Goal: Navigation & Orientation: Find specific page/section

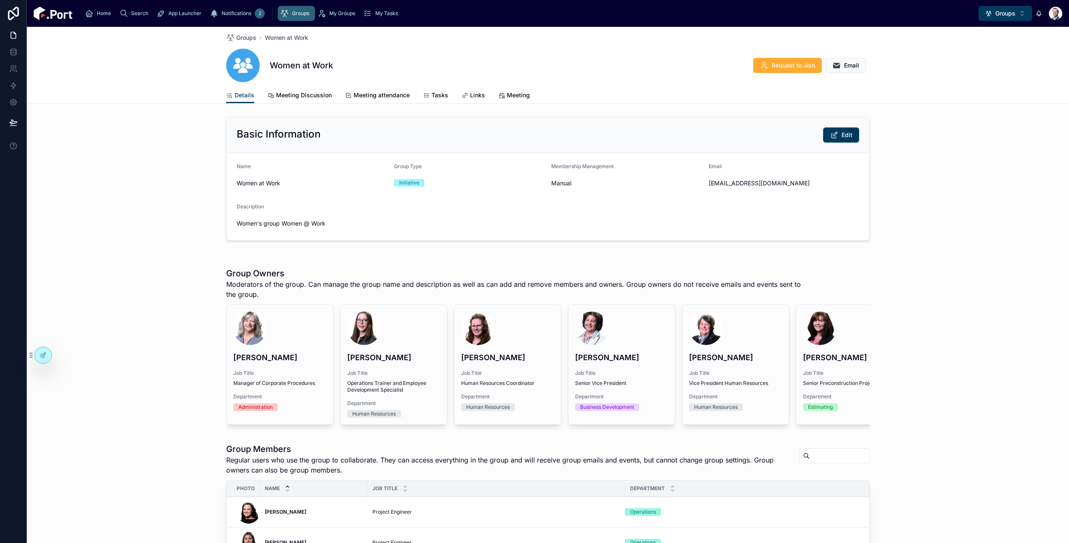
click at [94, 16] on div "Home" at bounding box center [99, 13] width 29 height 13
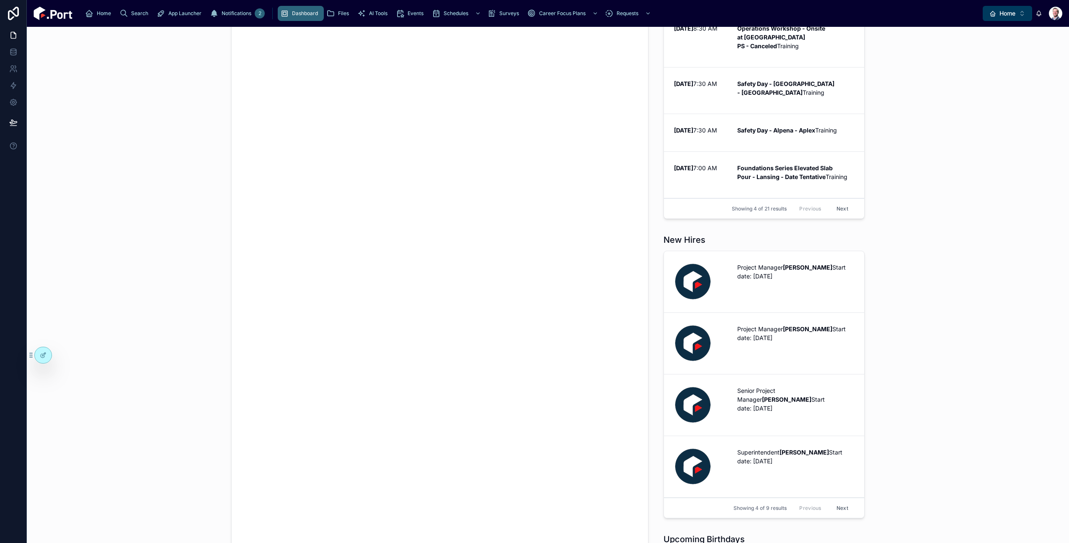
scroll to position [254, 0]
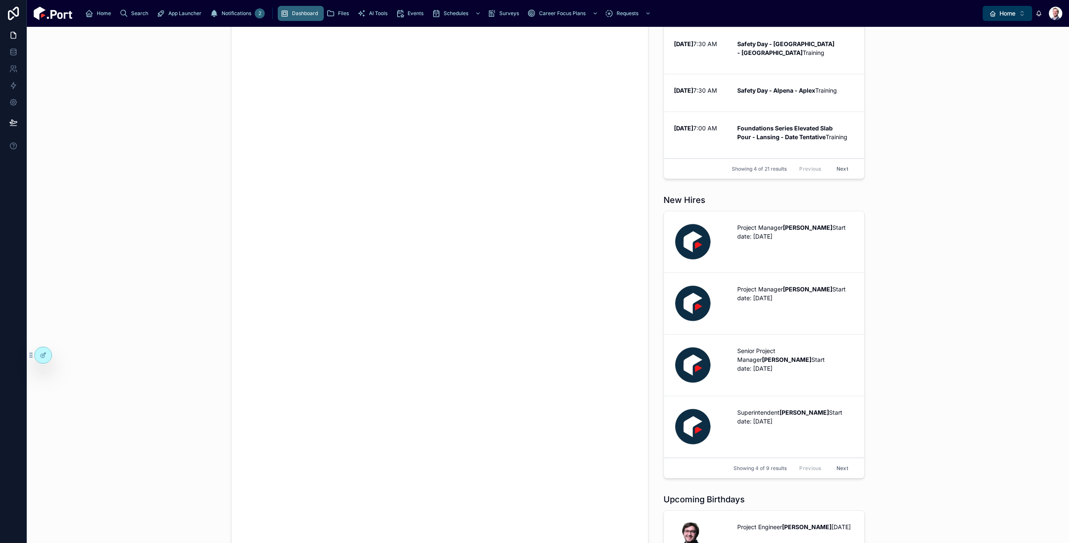
click at [842, 474] on button "Next" at bounding box center [842, 467] width 23 height 13
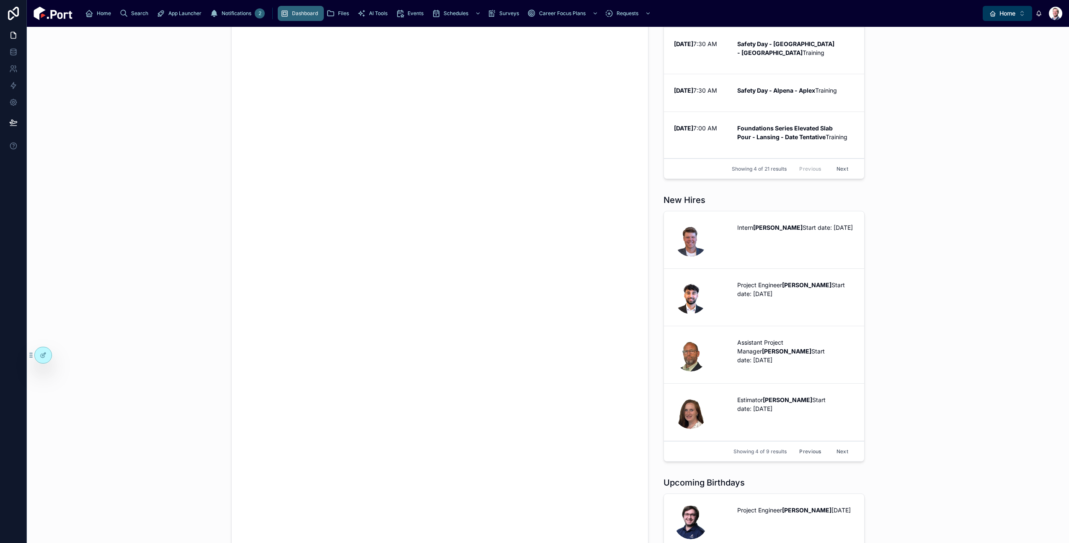
click at [815, 458] on button "Previous" at bounding box center [811, 451] width 34 height 13
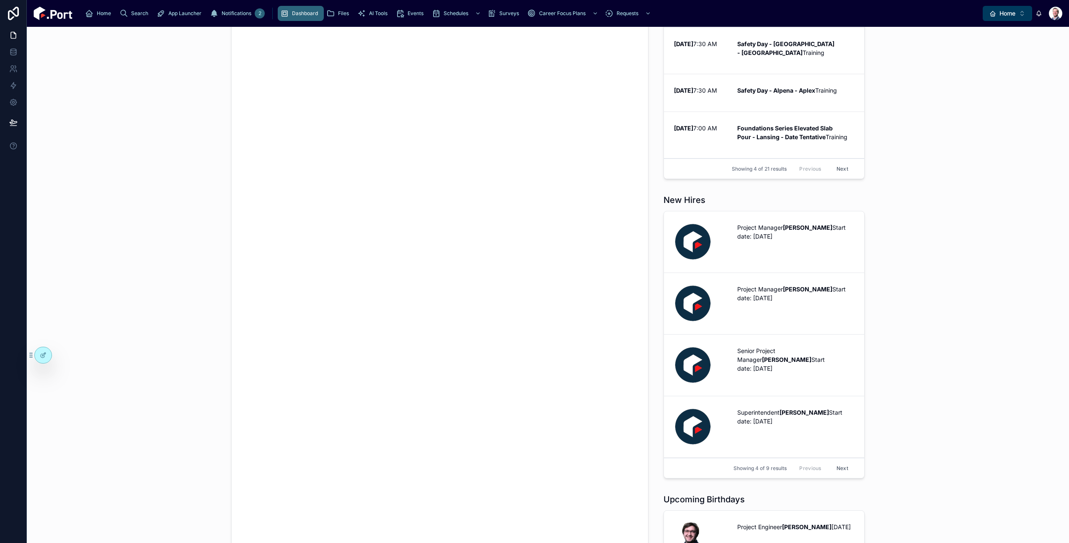
click at [761, 373] on p "Senior Project Manager [PERSON_NAME] Start date: [DATE]" at bounding box center [795, 359] width 117 height 26
click at [844, 474] on button "Next" at bounding box center [842, 467] width 23 height 13
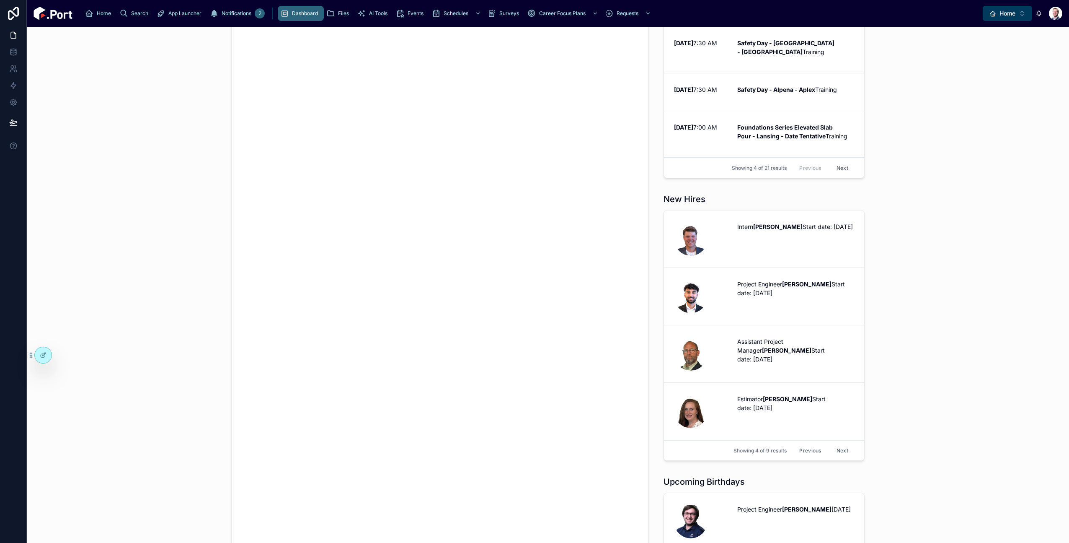
click at [804, 457] on button "Previous" at bounding box center [811, 450] width 34 height 13
